Goal: Information Seeking & Learning: Check status

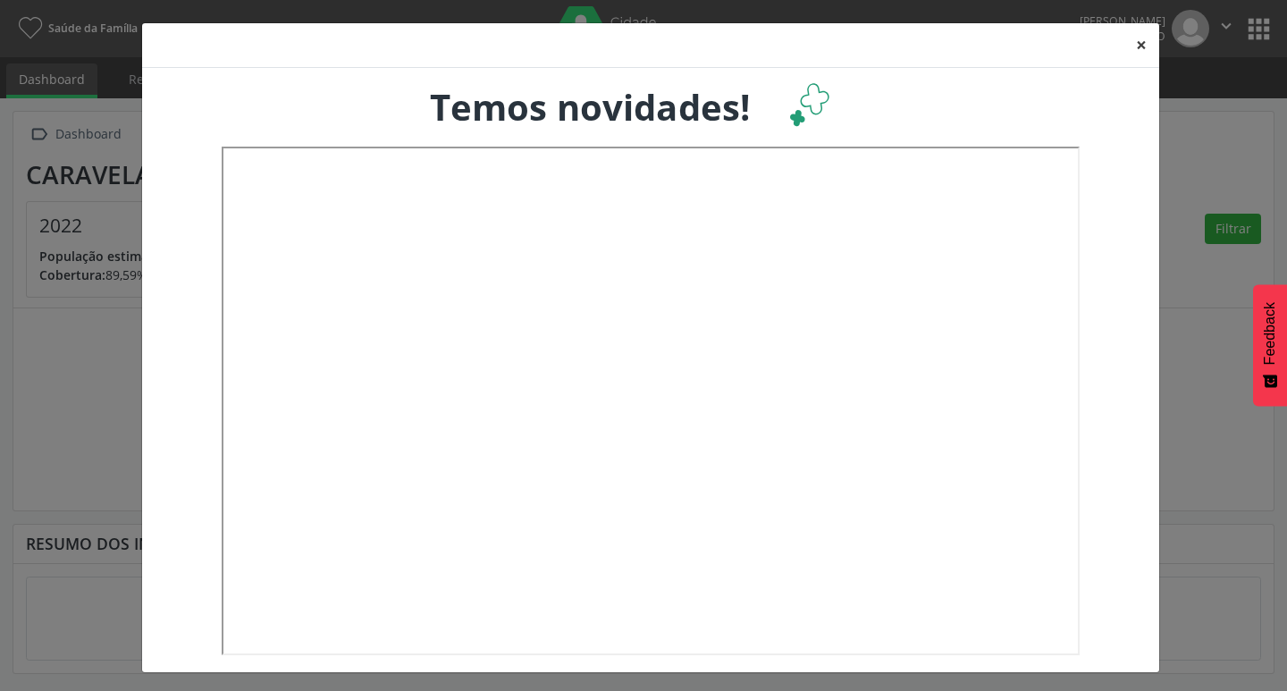
click at [1129, 50] on button "×" at bounding box center [1141, 45] width 36 height 44
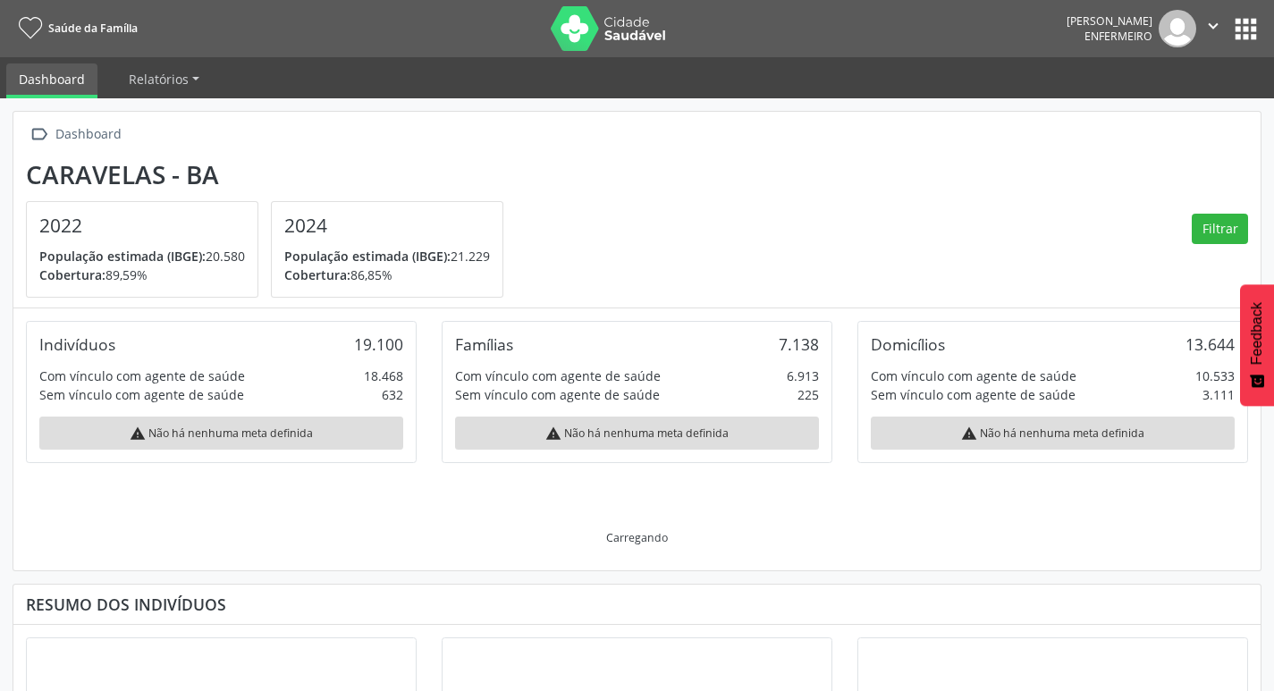
click at [1254, 34] on button "apps" at bounding box center [1245, 28] width 31 height 31
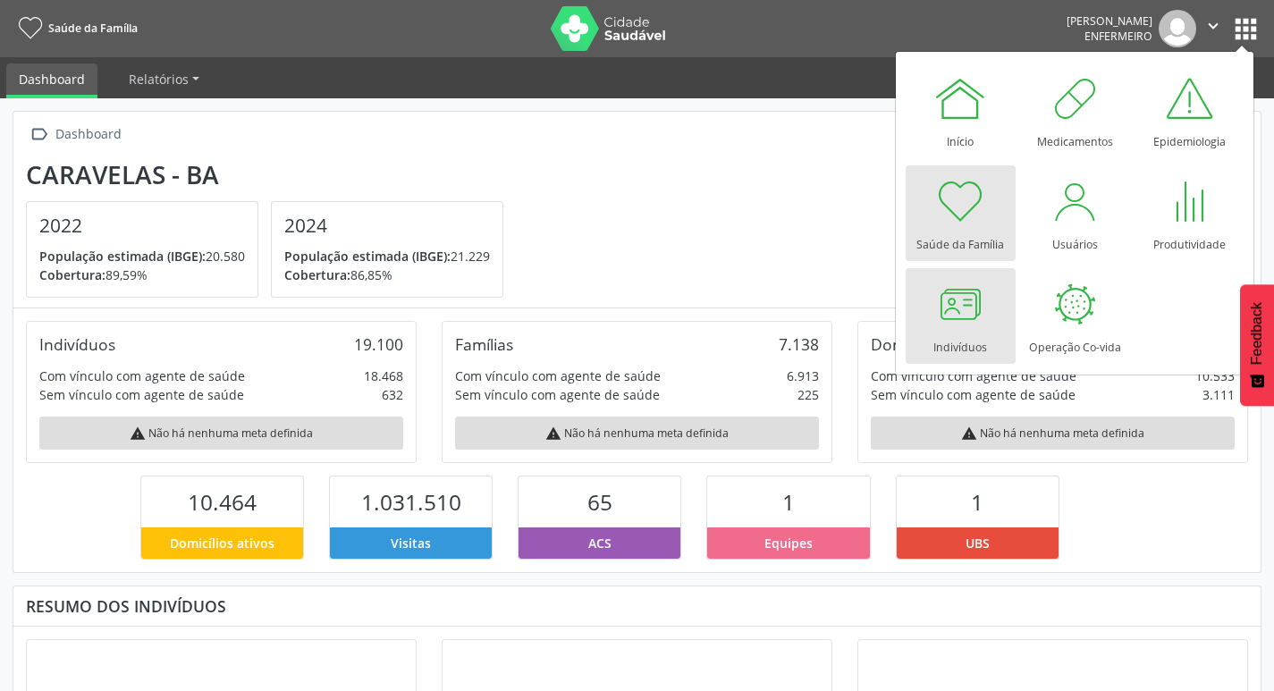
click at [972, 349] on div "Indivíduos" at bounding box center [960, 343] width 54 height 24
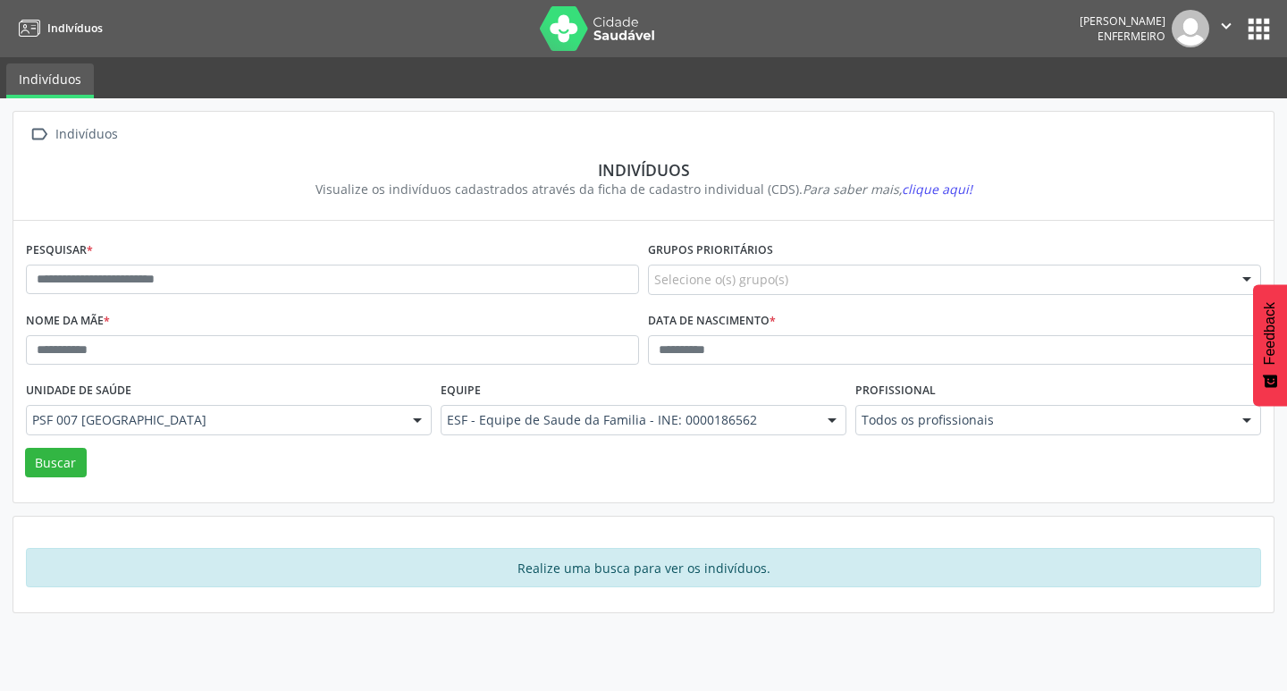
click at [1256, 25] on button "apps" at bounding box center [1258, 28] width 31 height 31
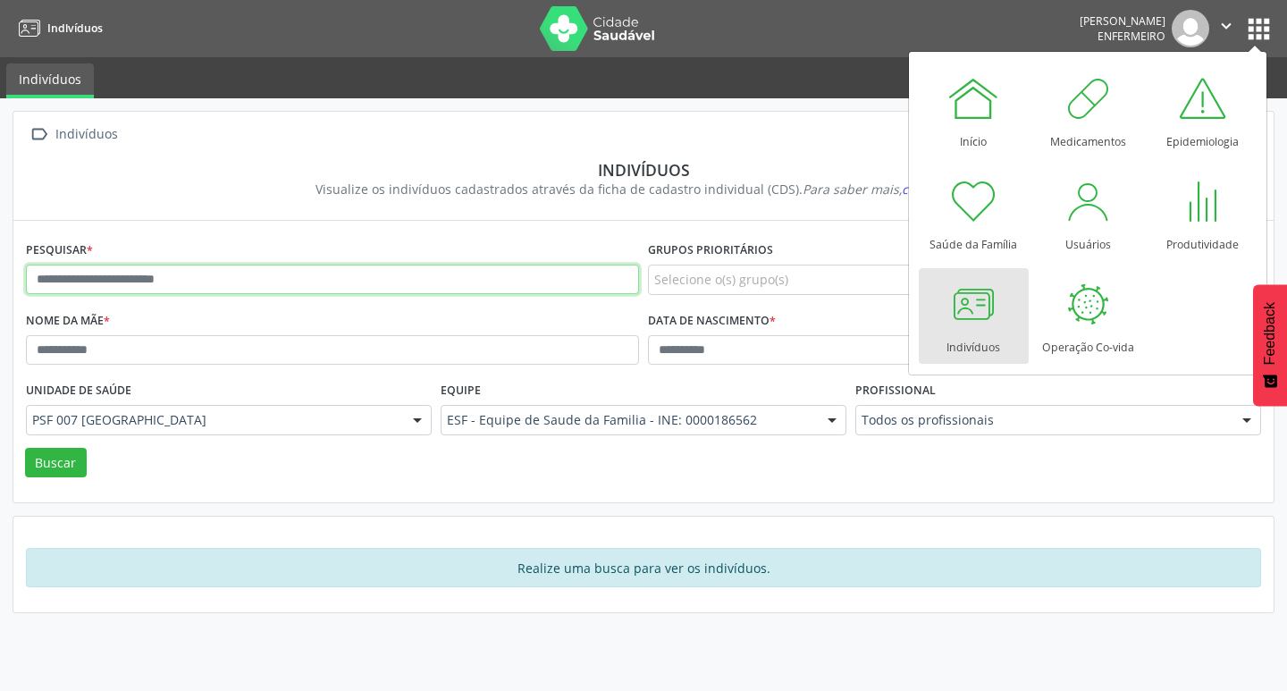
click at [47, 293] on input "text" at bounding box center [332, 280] width 613 height 30
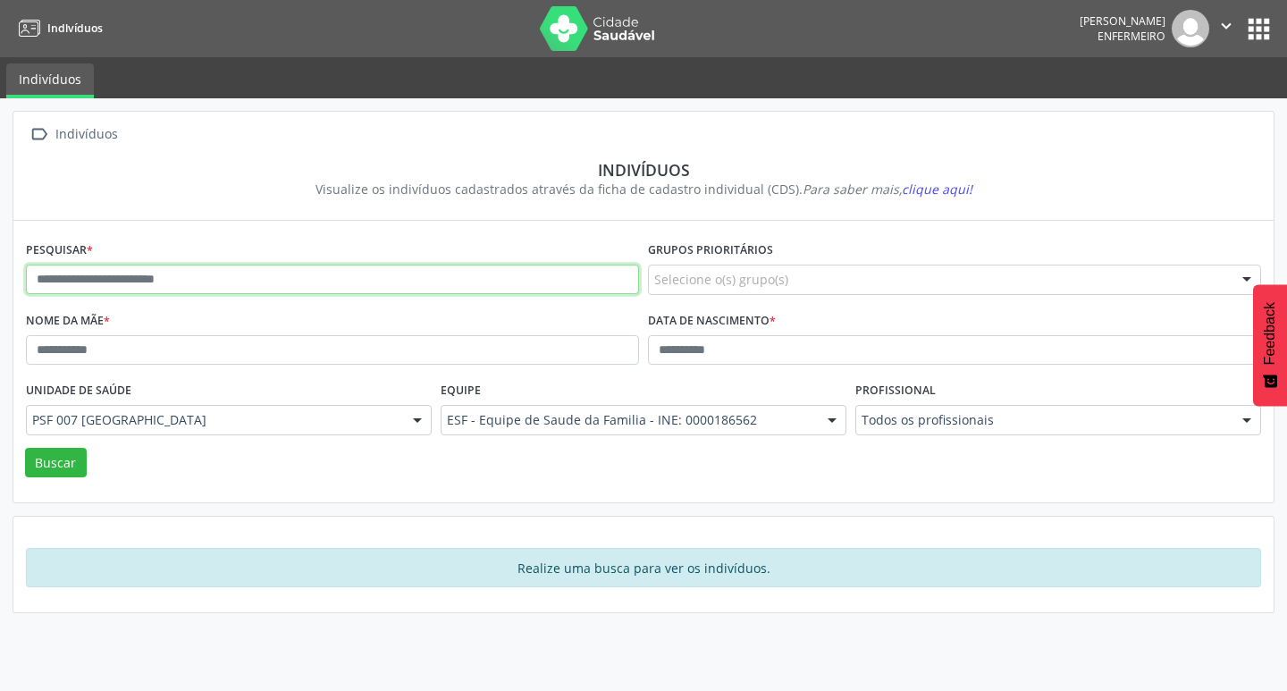
click at [117, 288] on input "text" at bounding box center [332, 280] width 613 height 30
type input "**********"
click at [25, 448] on button "Buscar" at bounding box center [56, 463] width 62 height 30
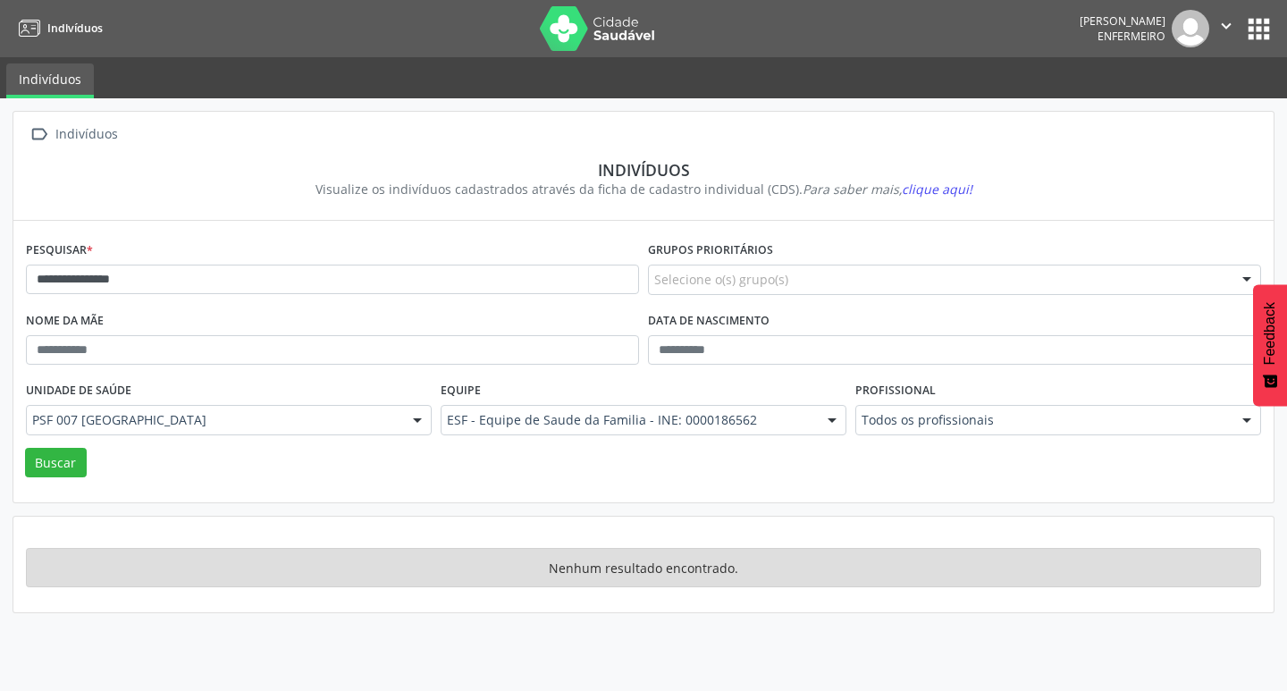
click at [1259, 19] on button "apps" at bounding box center [1258, 28] width 31 height 31
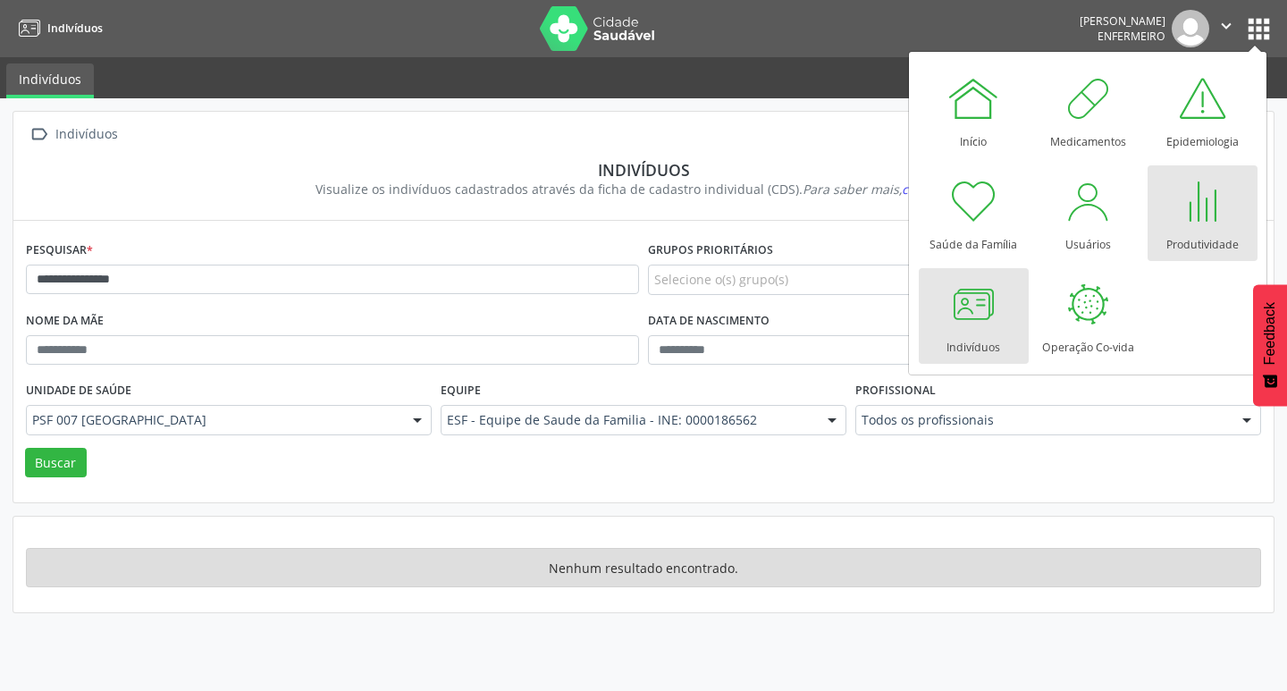
click at [1209, 229] on div "Produtividade" at bounding box center [1202, 240] width 72 height 24
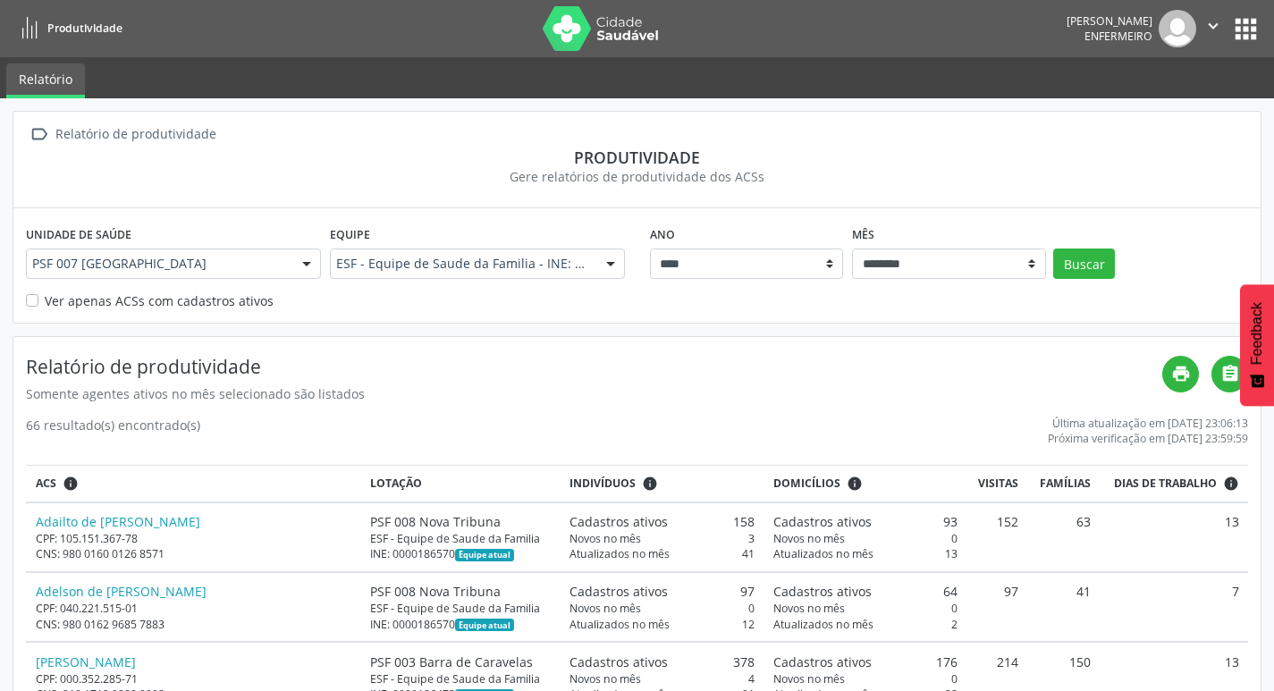
click at [62, 301] on label "Ver apenas ACSs com cadastros ativos" at bounding box center [159, 300] width 229 height 19
click at [1088, 265] on button "Buscar" at bounding box center [1084, 263] width 62 height 30
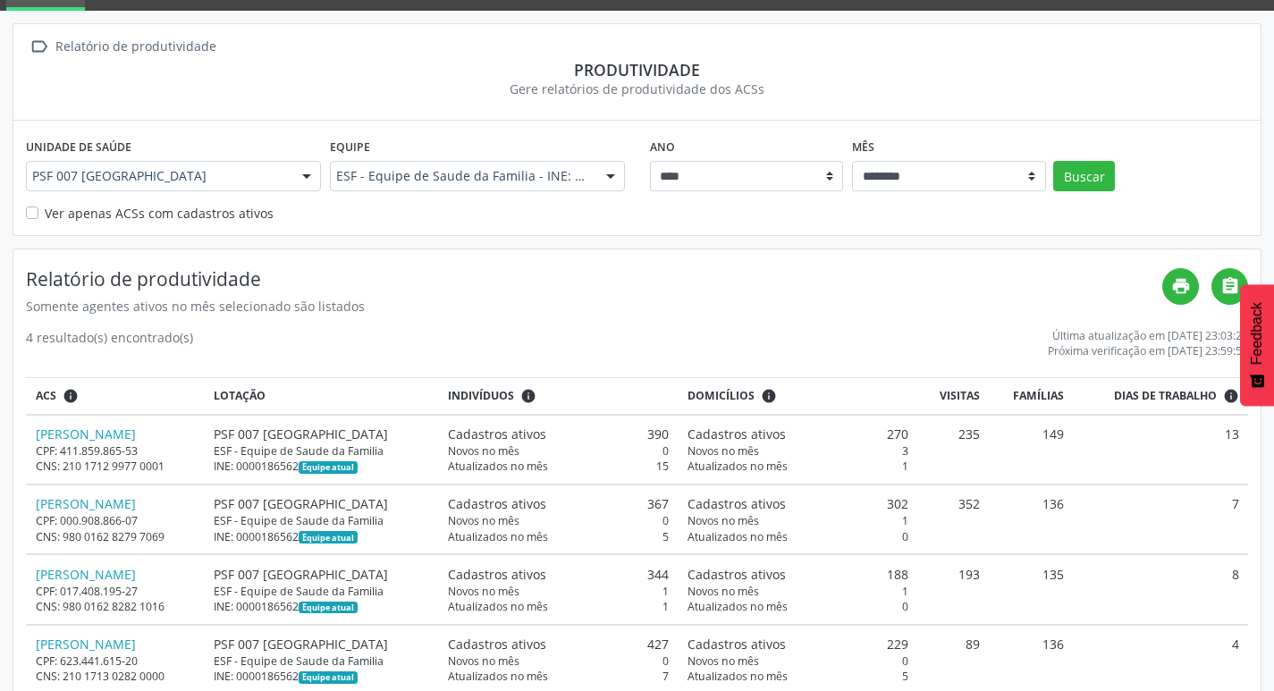
scroll to position [129, 0]
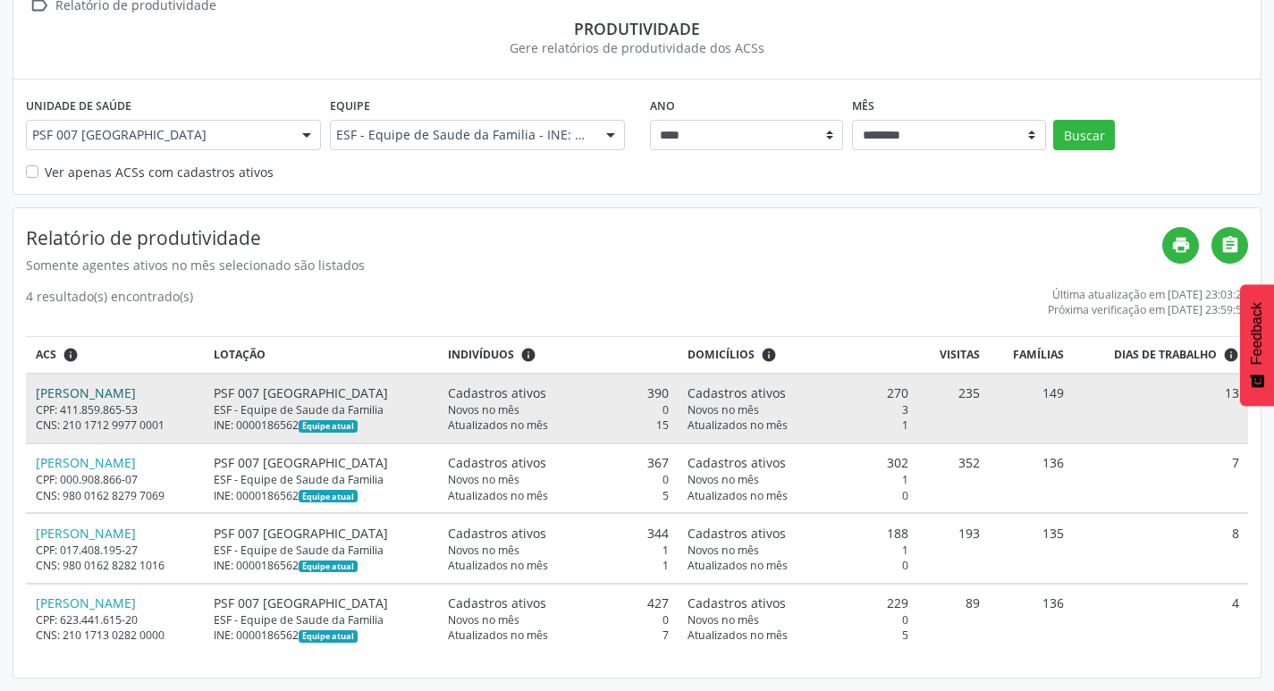
click at [122, 384] on link "Irinea Lima Santos" at bounding box center [86, 392] width 100 height 17
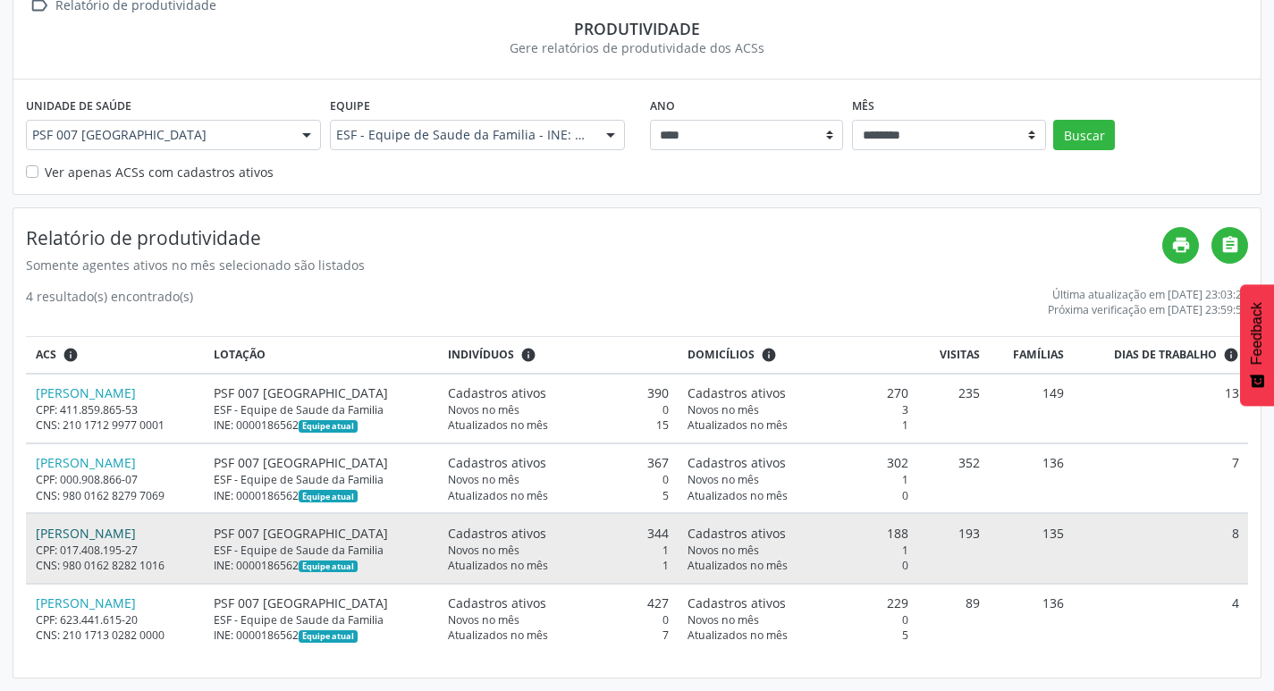
click at [106, 534] on link "Marcus Vinicius Santos Pereira" at bounding box center [86, 533] width 100 height 17
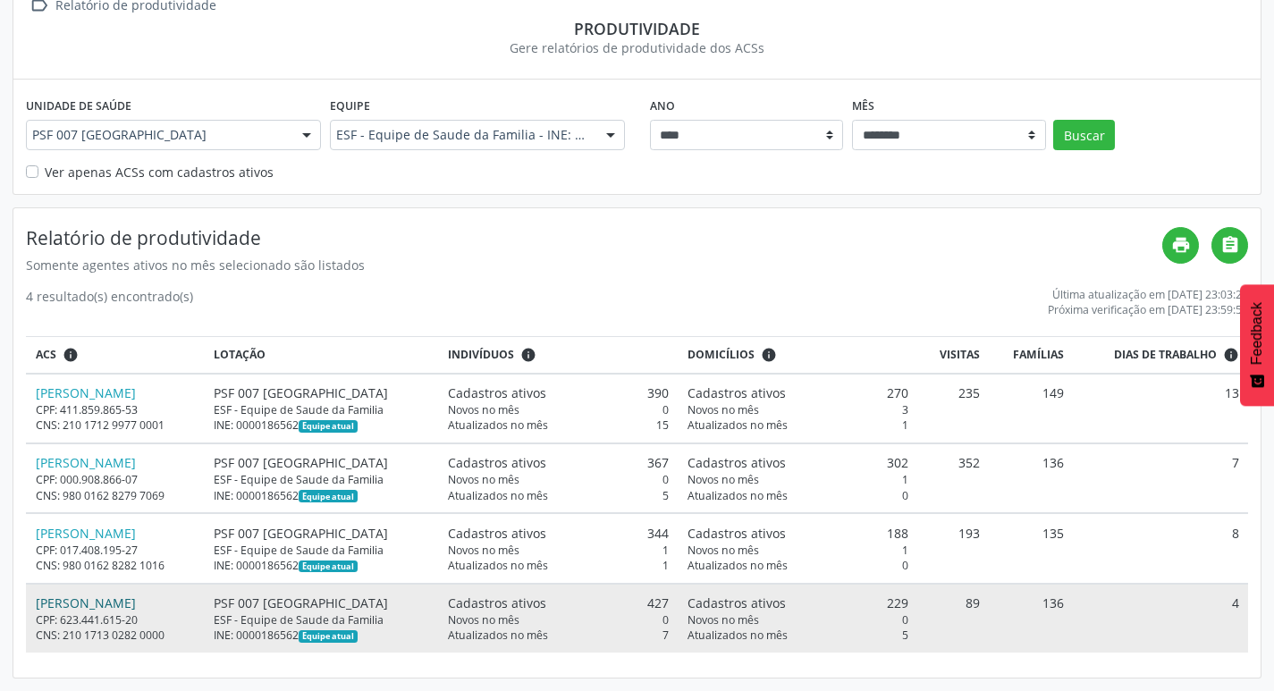
click at [136, 602] on link "Maria da Paz Mendes da Silva" at bounding box center [86, 602] width 100 height 17
